Goal: Task Accomplishment & Management: Use online tool/utility

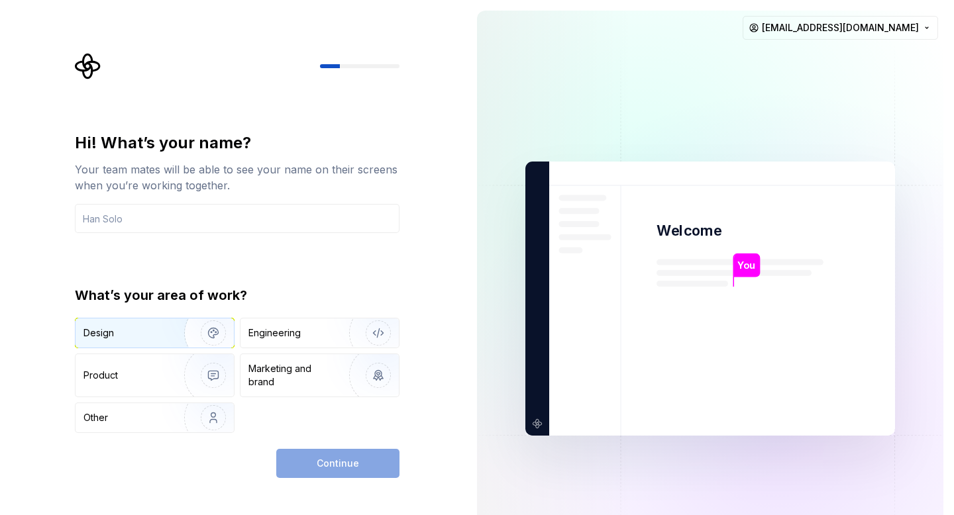
click at [165, 340] on img "button" at bounding box center [204, 333] width 85 height 89
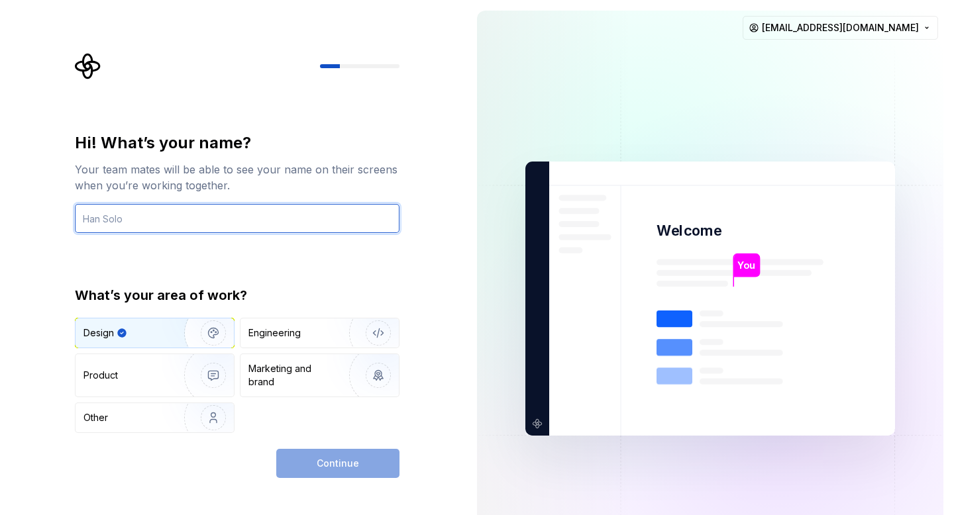
click at [203, 223] on input "text" at bounding box center [237, 218] width 324 height 29
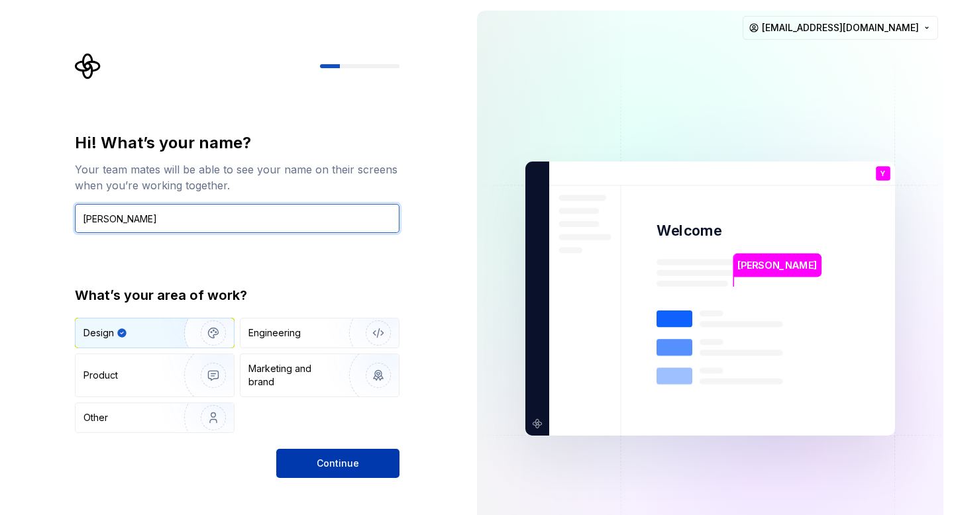
type input "Yohann Di Crescenzo"
click at [312, 453] on button "Continue" at bounding box center [337, 463] width 123 height 29
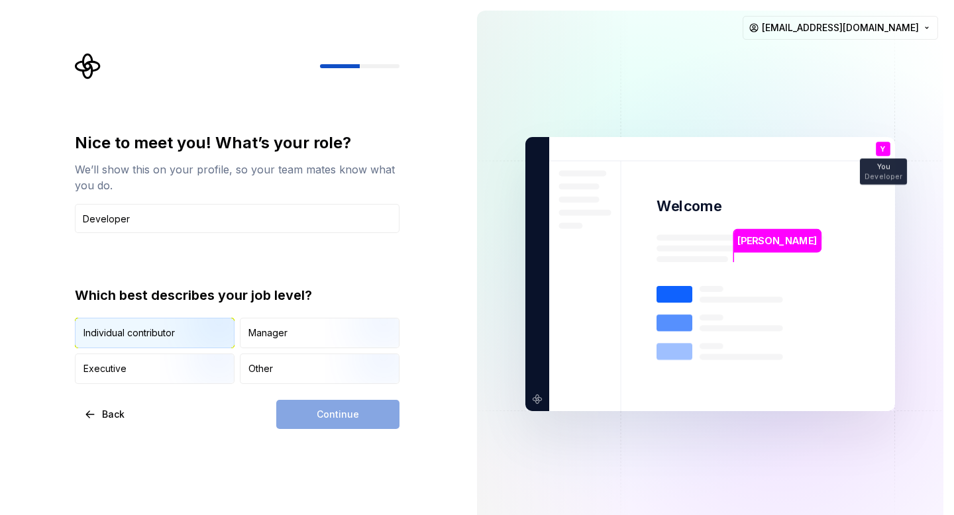
type input "Developer"
click at [213, 340] on img "button" at bounding box center [202, 349] width 85 height 89
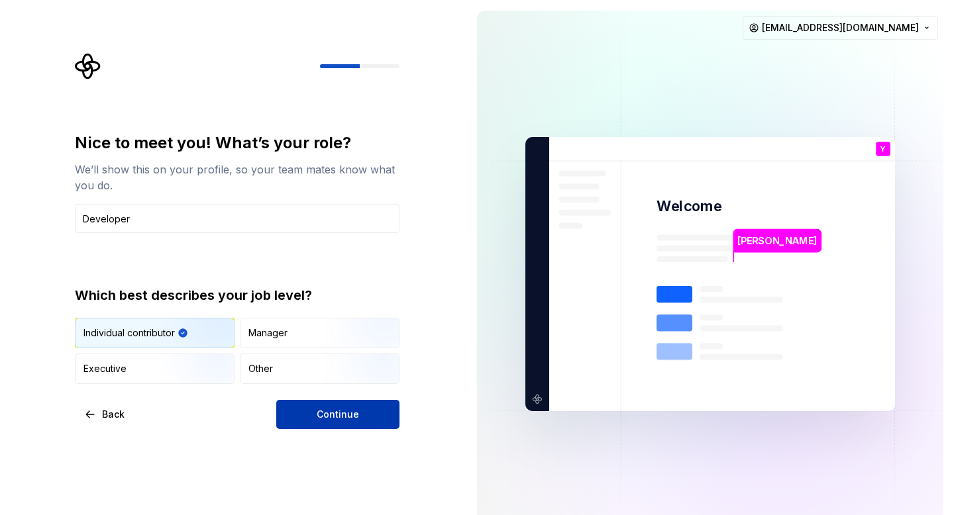
click at [303, 424] on button "Continue" at bounding box center [337, 414] width 123 height 29
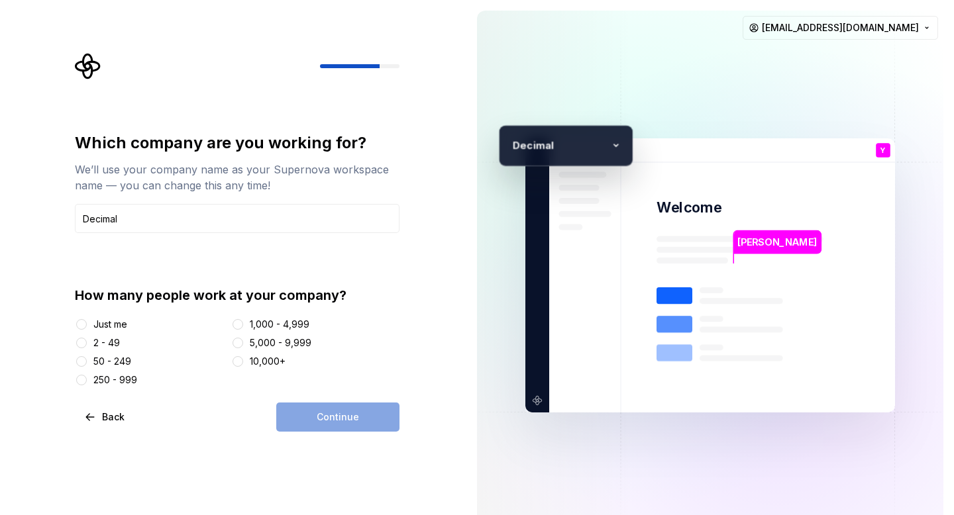
type input "Decimal"
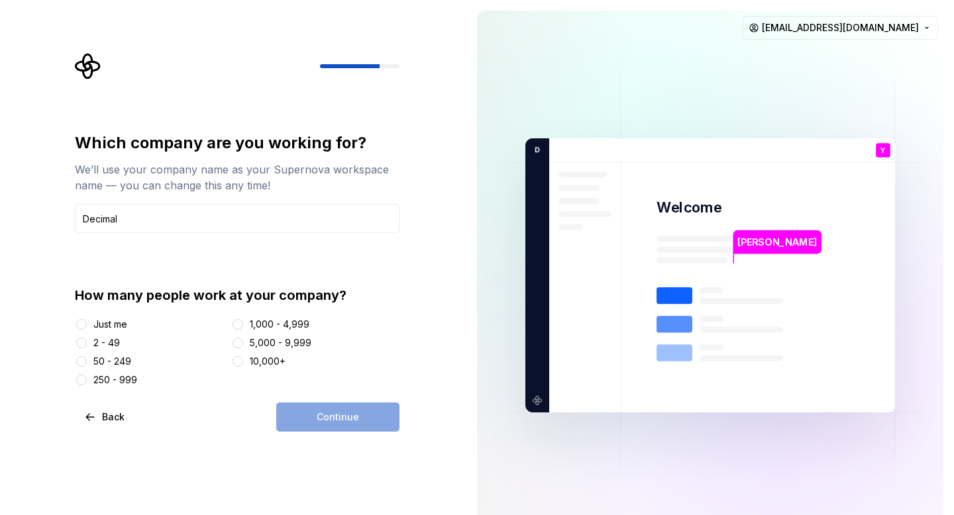
click at [120, 326] on div "Just me" at bounding box center [110, 324] width 34 height 13
click at [87, 326] on button "Just me" at bounding box center [81, 324] width 11 height 11
click at [317, 432] on div "Which company are you working for? We’ll use your company name as your Supernov…" at bounding box center [233, 275] width 466 height 551
click at [317, 424] on button "Continue" at bounding box center [337, 417] width 123 height 29
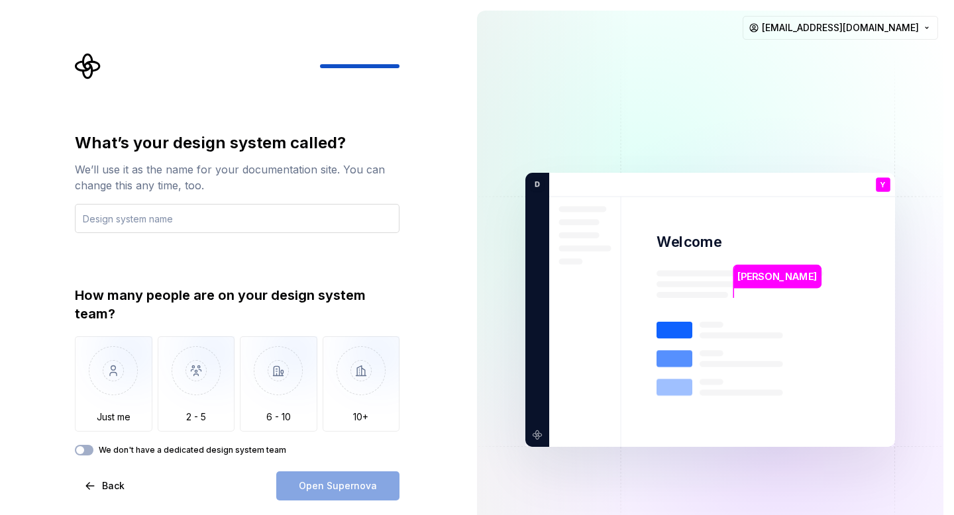
click at [253, 224] on input "text" at bounding box center [237, 218] width 324 height 29
type input "P"
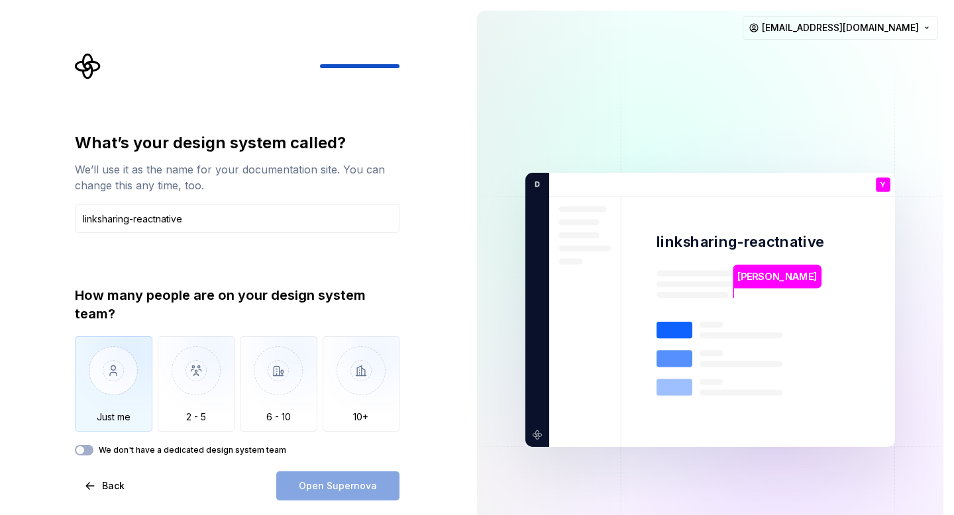
type input "linksharing-reactnative"
click at [134, 366] on img "button" at bounding box center [113, 380] width 77 height 89
click at [297, 484] on button "Open Supernova" at bounding box center [337, 486] width 123 height 29
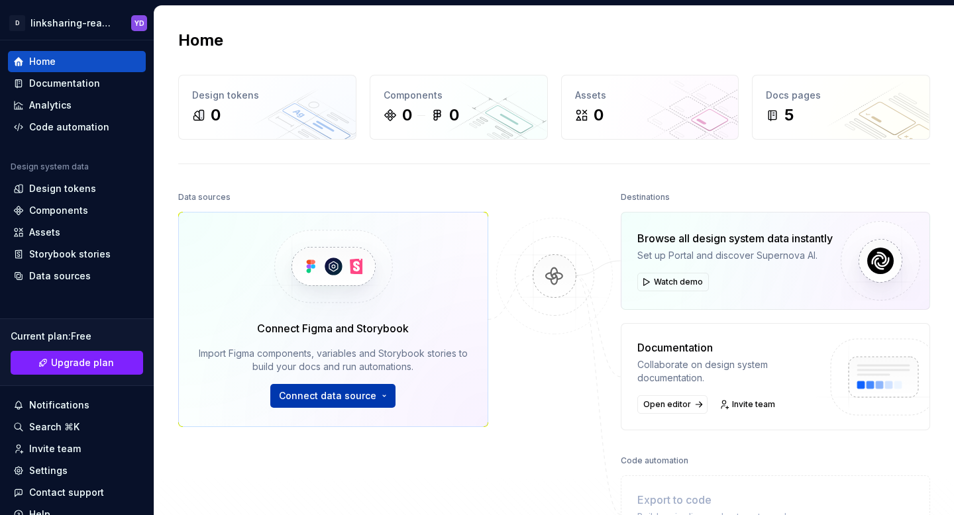
click at [325, 397] on span "Connect data source" at bounding box center [327, 395] width 97 height 13
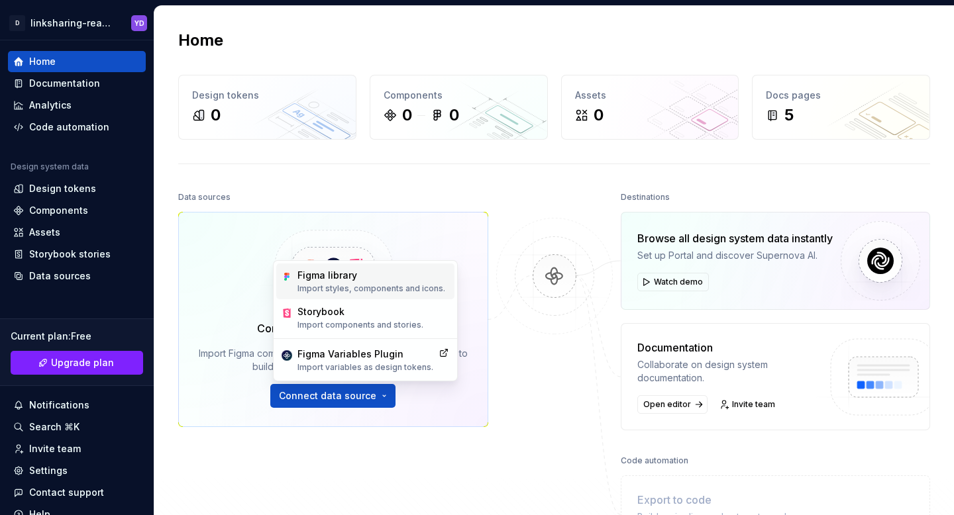
click at [336, 289] on p "Import styles, components and icons." at bounding box center [371, 288] width 148 height 11
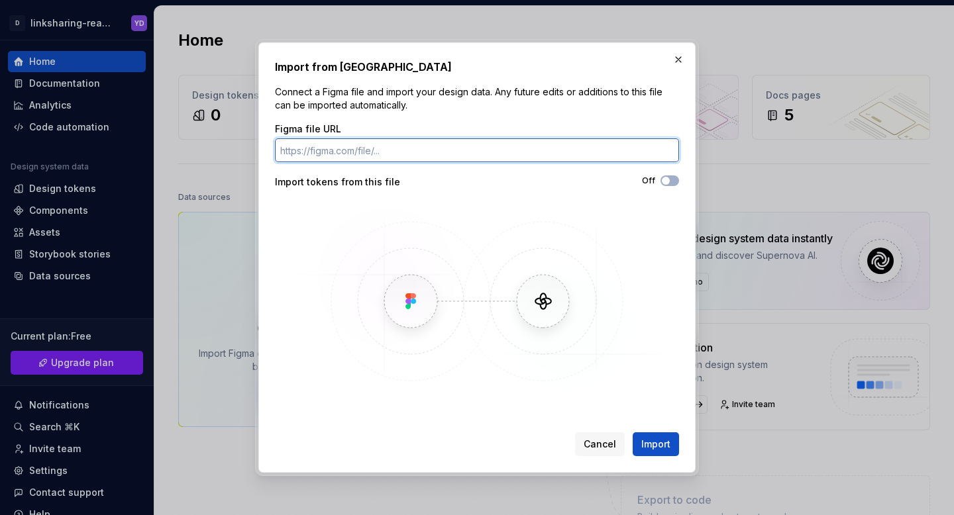
paste input "https://www.figma.com/design/Hl6HSTMvLrSWTMJQxYwYPf/link-sharing-app?node-id=26…"
type input "https://www.figma.com/design/Hl6HSTMvLrSWTMJQxYwYPf/link-sharing-app?node-id=26…"
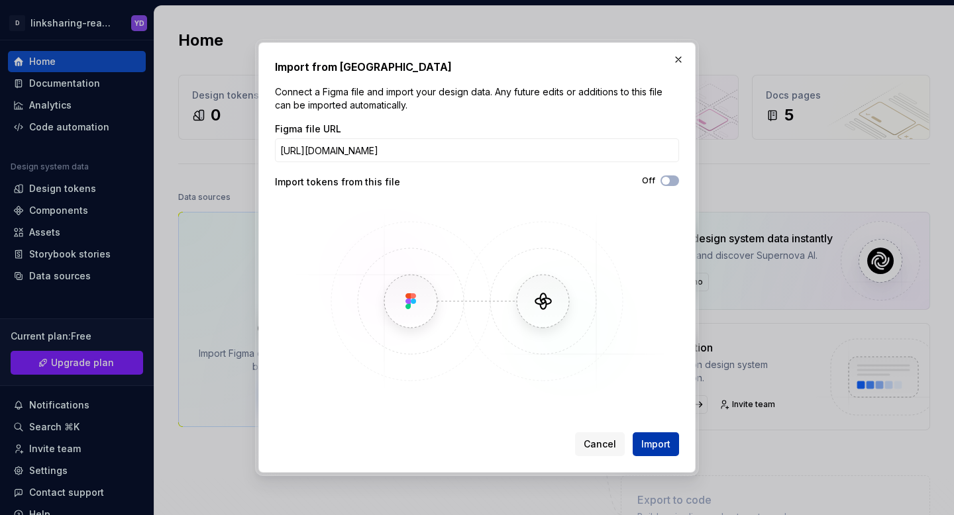
click at [651, 439] on span "Import" at bounding box center [655, 444] width 29 height 13
click at [670, 177] on icon "button" at bounding box center [665, 181] width 11 height 8
click at [666, 444] on div "Cancel Import" at bounding box center [627, 444] width 104 height 24
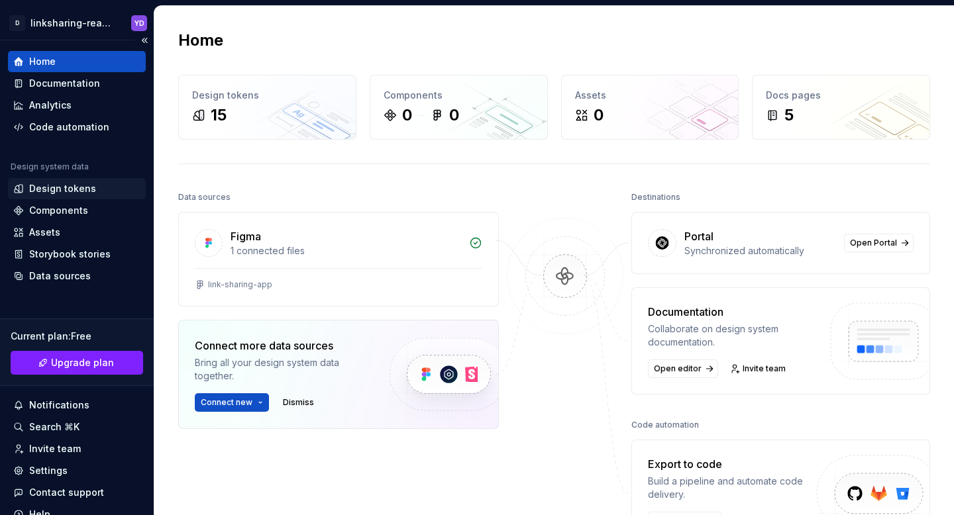
click at [93, 189] on div "Design tokens" at bounding box center [76, 188] width 127 height 13
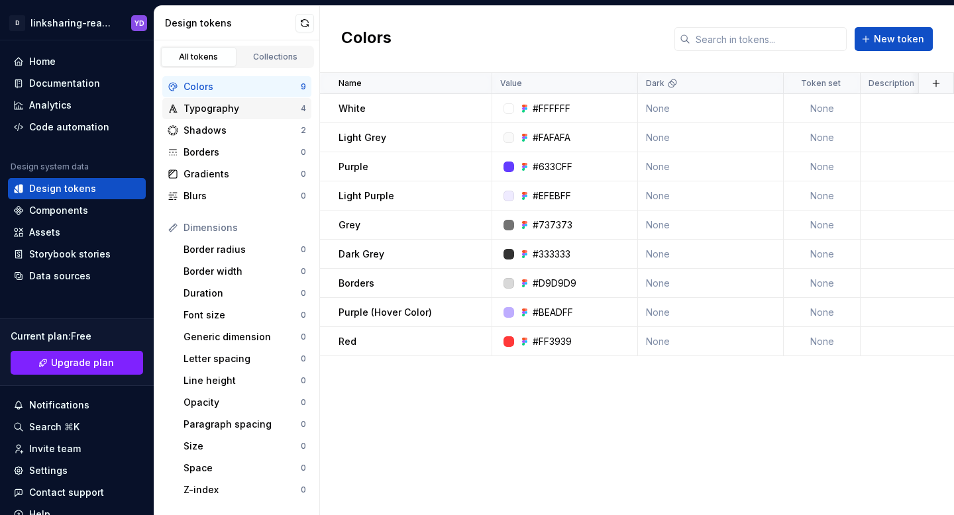
click at [198, 115] on div "Typography" at bounding box center [241, 108] width 117 height 13
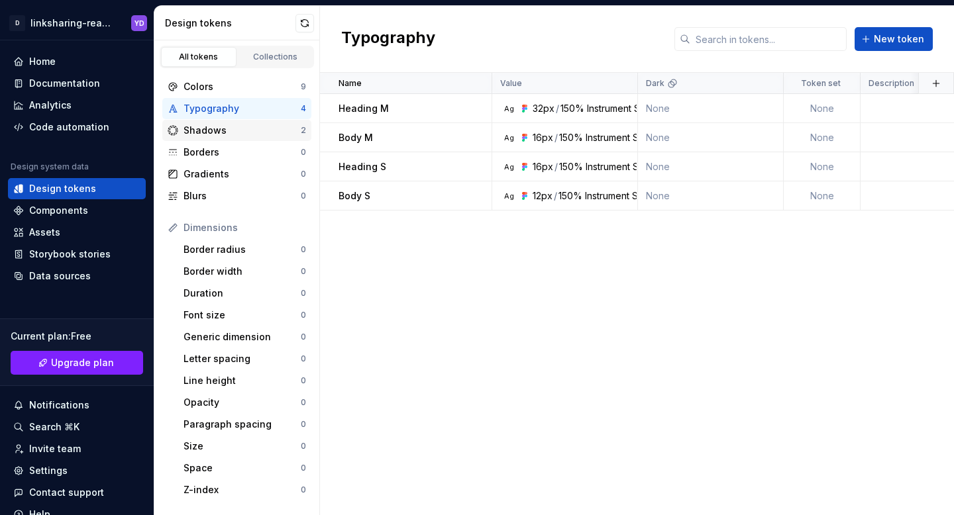
click at [203, 130] on div "Shadows" at bounding box center [241, 130] width 117 height 13
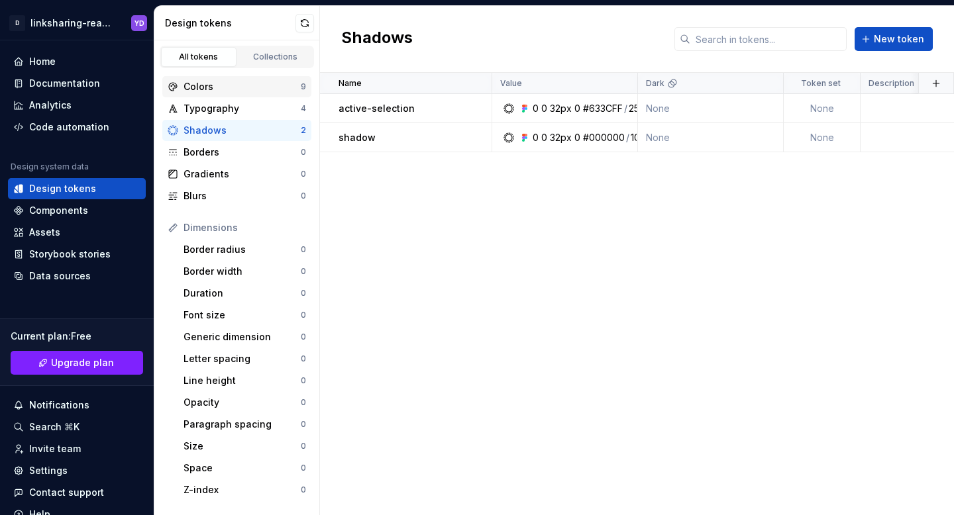
click at [246, 81] on div "Colors" at bounding box center [241, 86] width 117 height 13
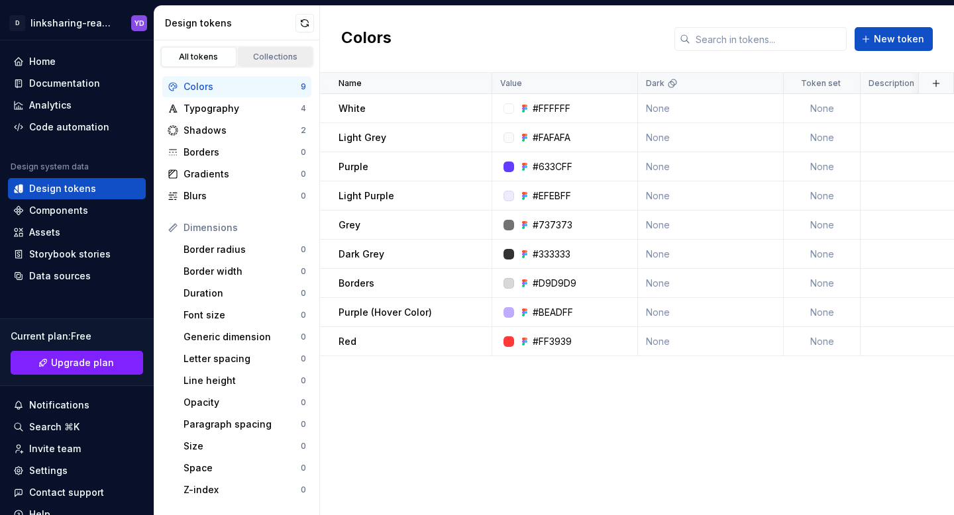
click at [268, 59] on div "Collections" at bounding box center [275, 57] width 66 height 11
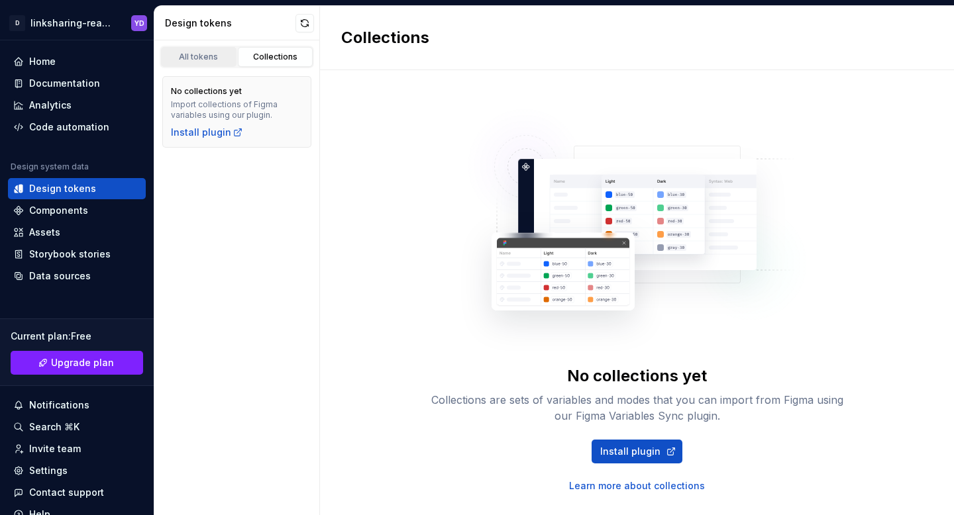
click at [216, 58] on div "All tokens" at bounding box center [199, 57] width 66 height 11
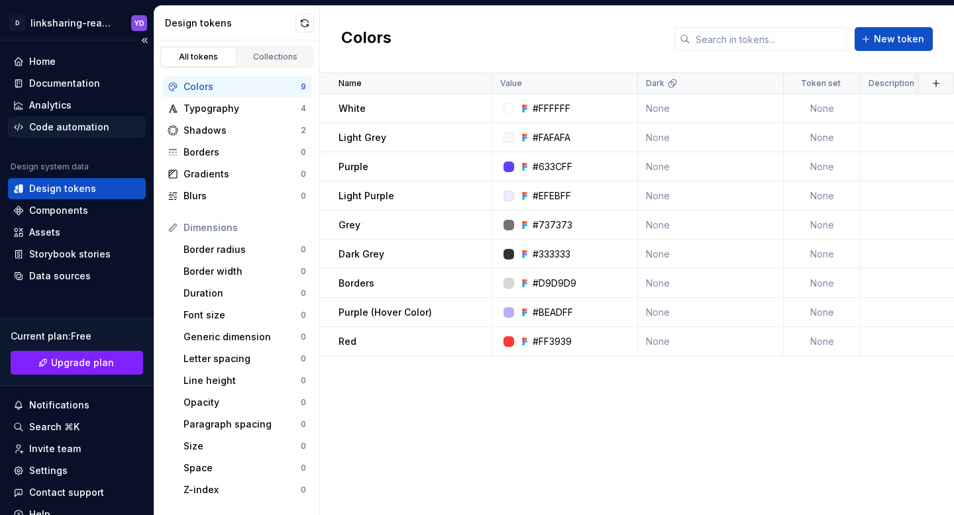
click at [75, 128] on div "Code automation" at bounding box center [69, 127] width 80 height 13
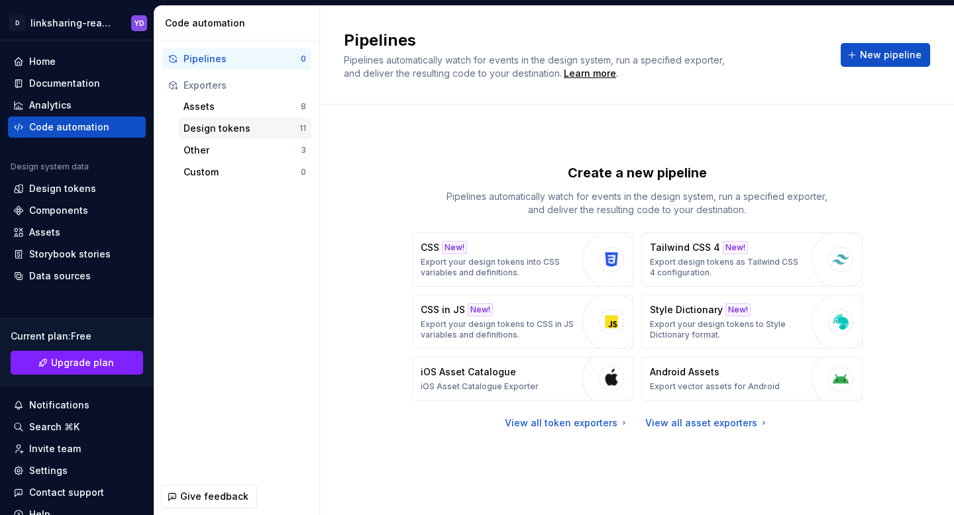
click at [203, 121] on div "Design tokens 11" at bounding box center [244, 128] width 133 height 21
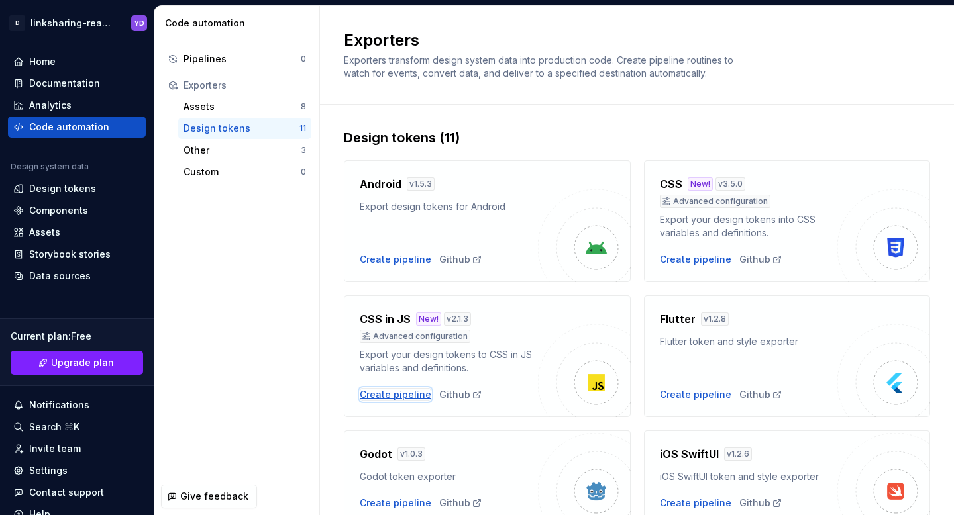
click at [407, 394] on div "Create pipeline" at bounding box center [396, 394] width 72 height 13
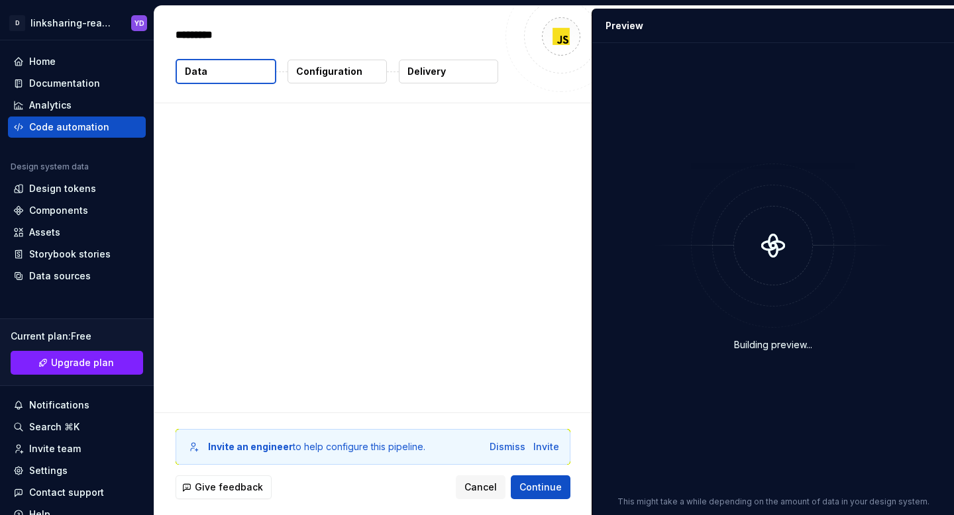
type textarea "*"
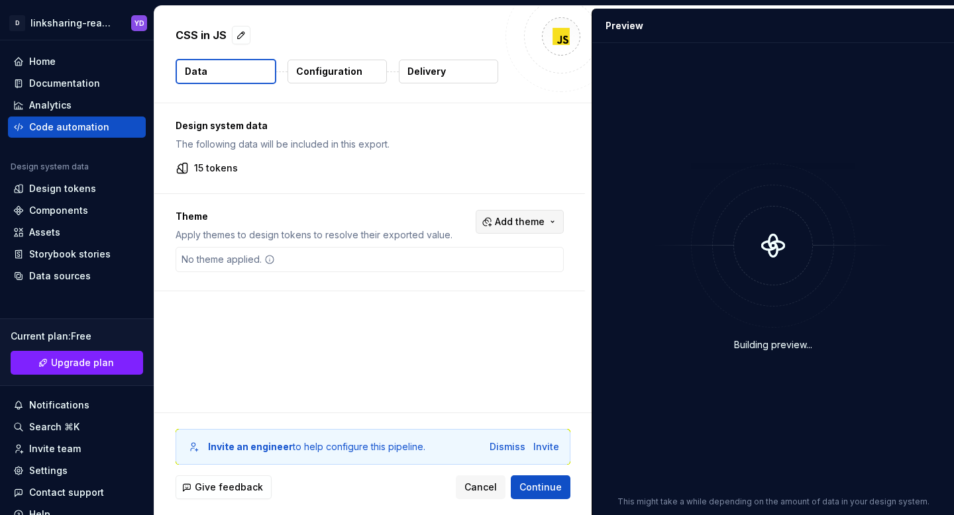
click at [512, 228] on button "Add theme" at bounding box center [519, 222] width 88 height 24
click at [512, 230] on html "D linksharing-reactnative YD Home Documentation Analytics Code automation Desig…" at bounding box center [477, 257] width 954 height 515
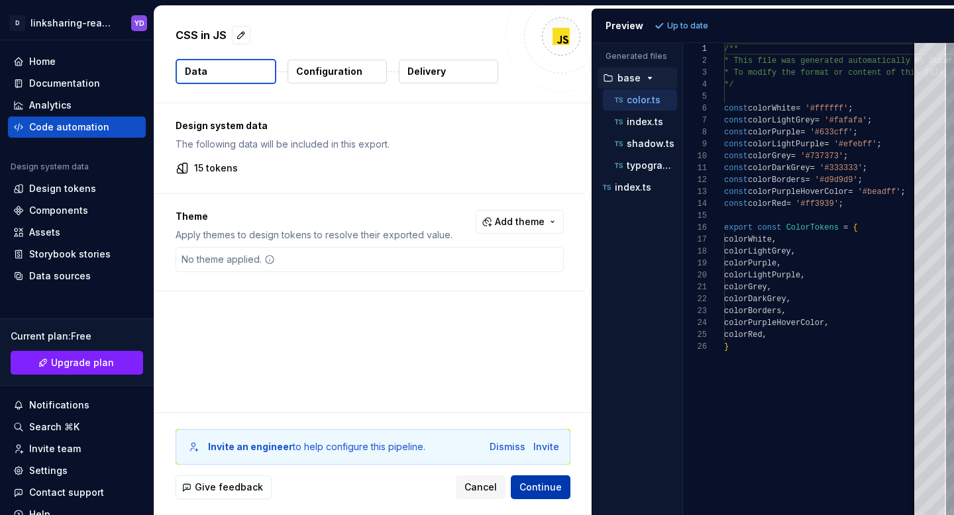
click at [527, 486] on span "Continue" at bounding box center [540, 487] width 42 height 13
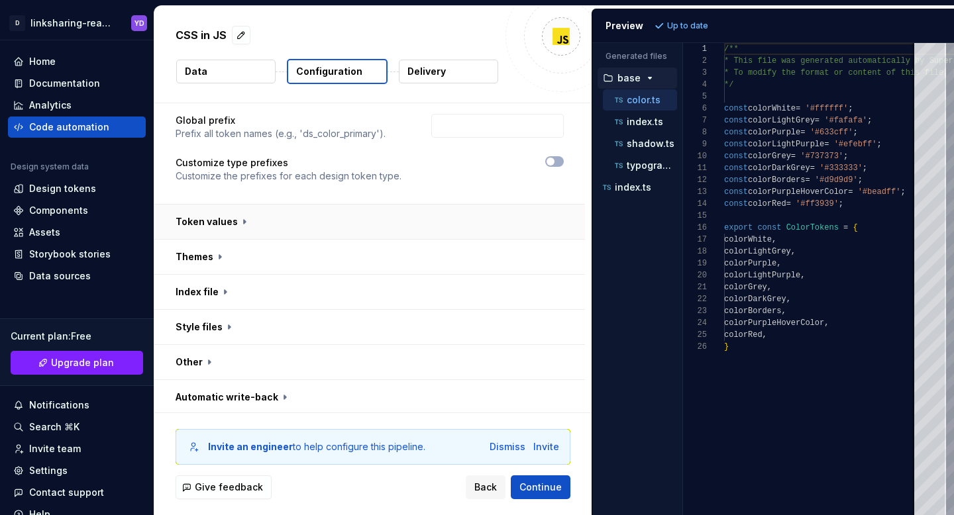
scroll to position [74, 0]
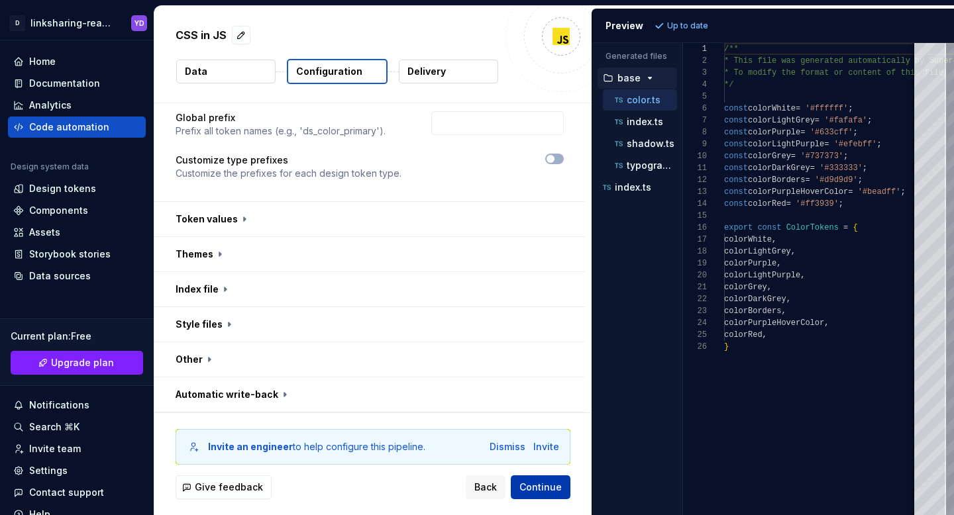
click at [534, 477] on button "Continue" at bounding box center [541, 487] width 60 height 24
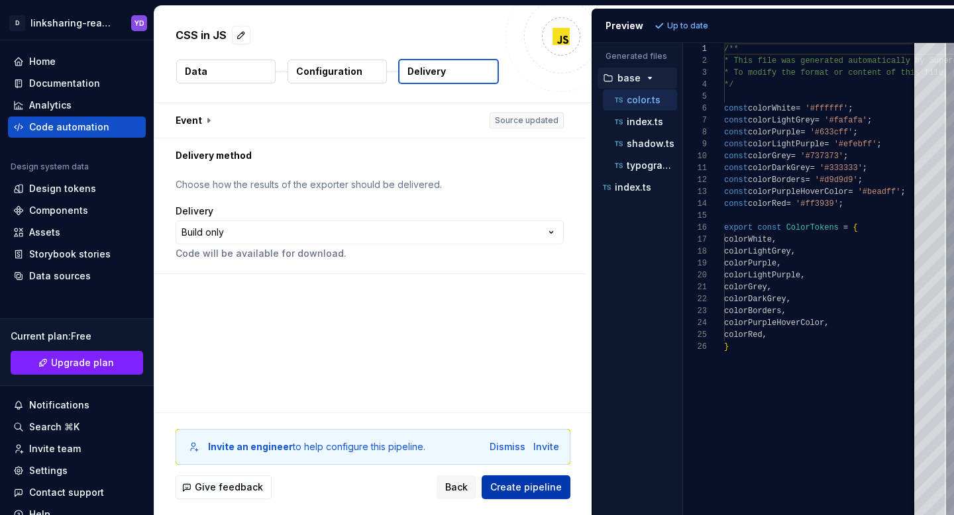
click at [534, 487] on span "Create pipeline" at bounding box center [526, 487] width 72 height 13
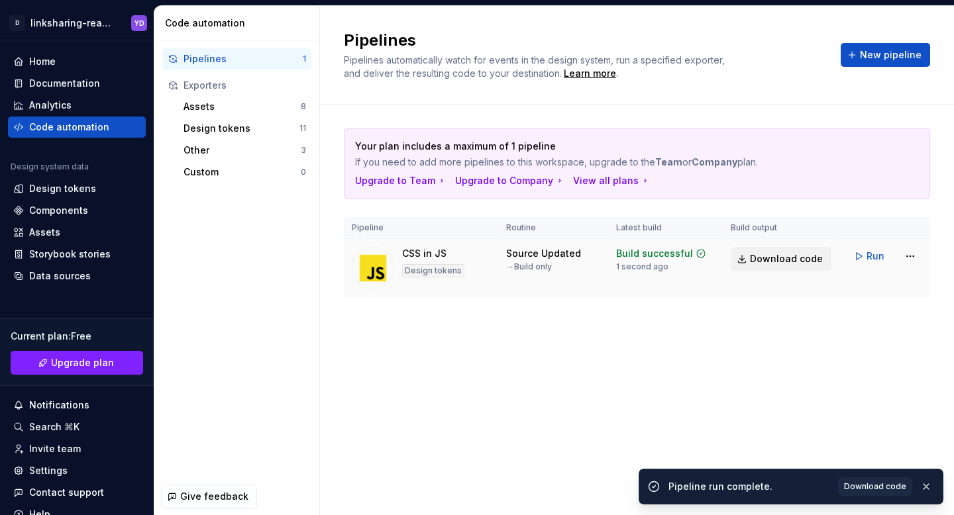
click at [791, 254] on span "Download code" at bounding box center [786, 258] width 73 height 13
